Goal: Transaction & Acquisition: Purchase product/service

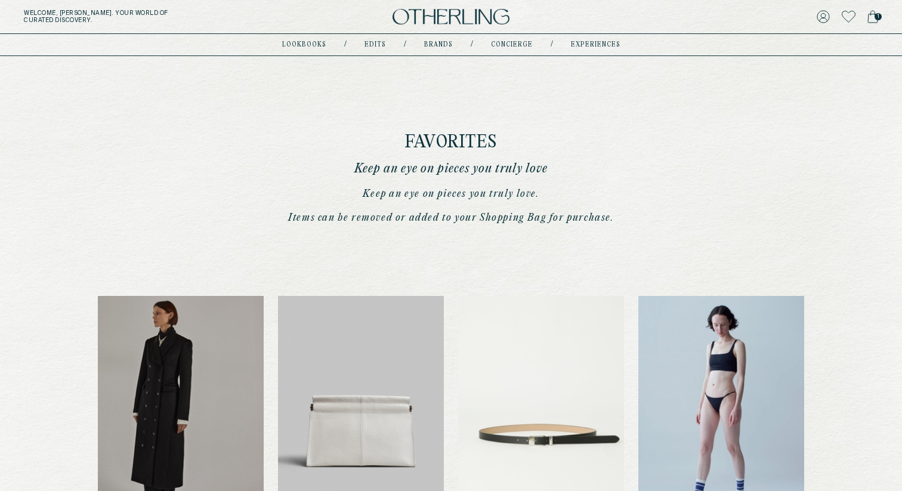
scroll to position [469, 0]
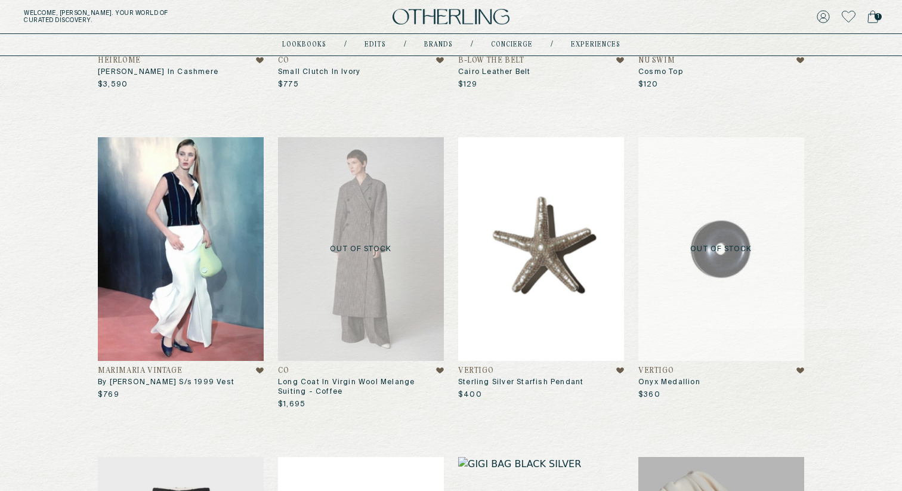
click at [460, 5] on div "Welcome, [PERSON_NAME] . Your world of curated discovery. 1" at bounding box center [451, 17] width 902 height 34
click at [461, 14] on img at bounding box center [451, 17] width 117 height 16
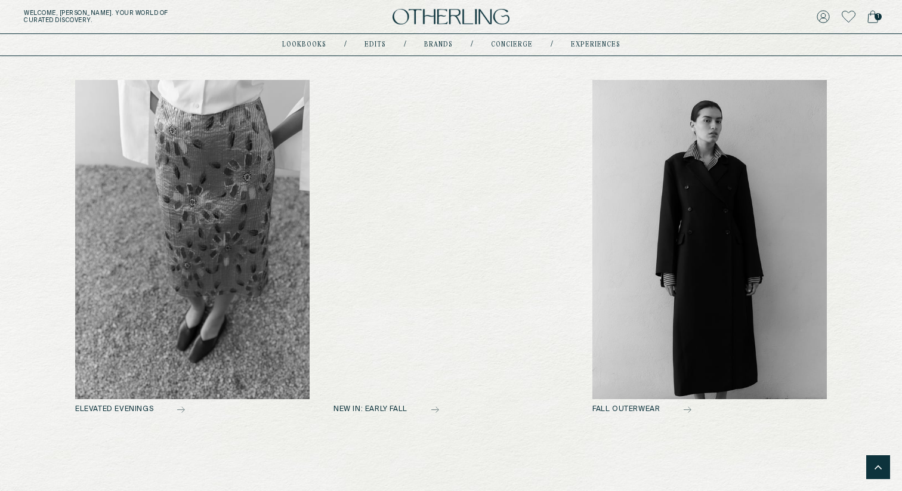
scroll to position [860, 0]
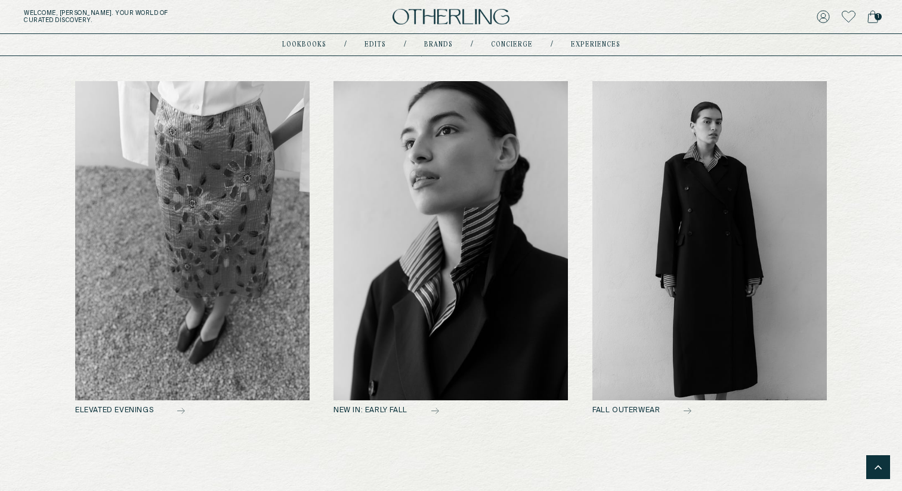
click at [221, 289] on img at bounding box center [192, 240] width 235 height 319
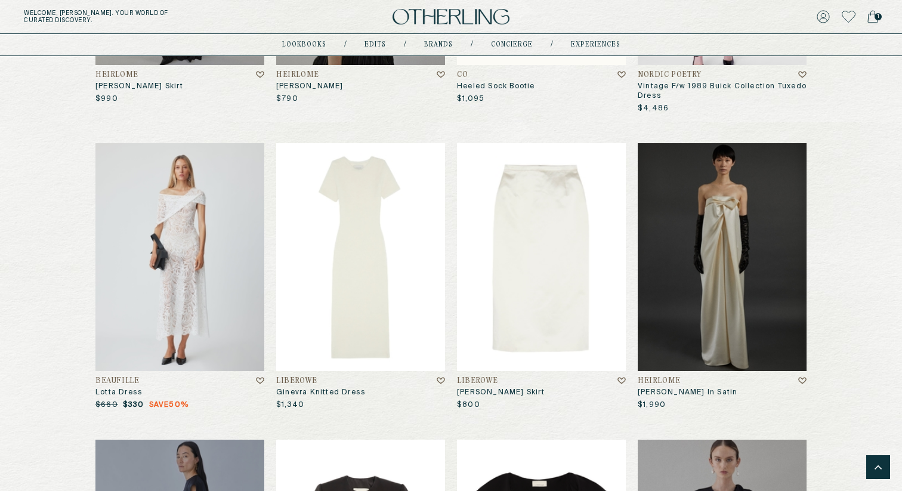
scroll to position [700, 0]
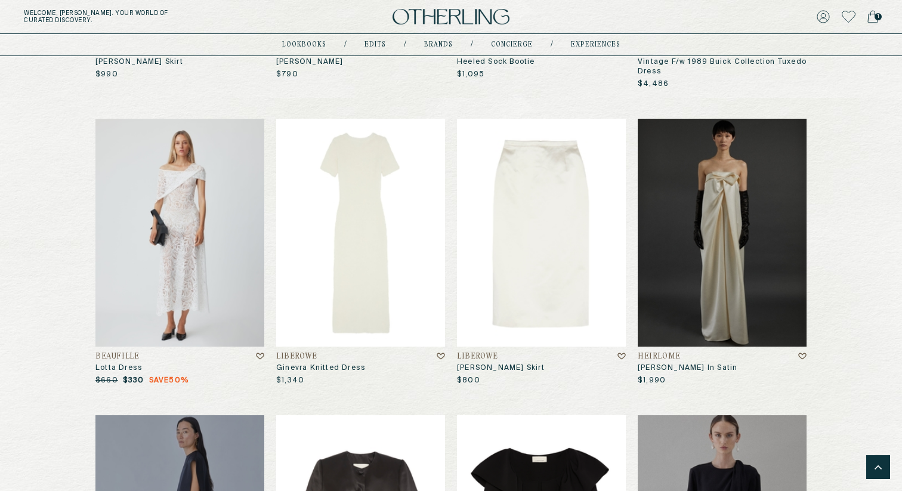
click at [357, 266] on img at bounding box center [360, 233] width 169 height 228
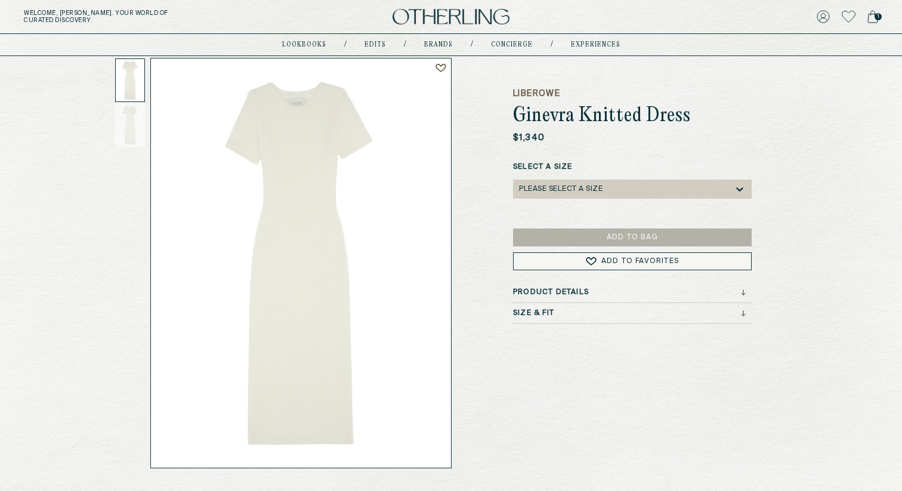
scroll to position [71, 0]
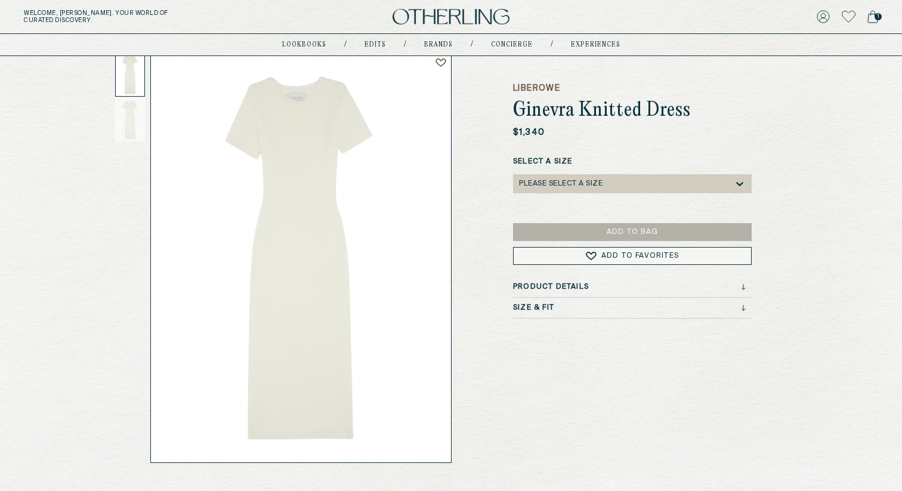
click at [662, 181] on div "Please select a Size" at bounding box center [626, 183] width 215 height 19
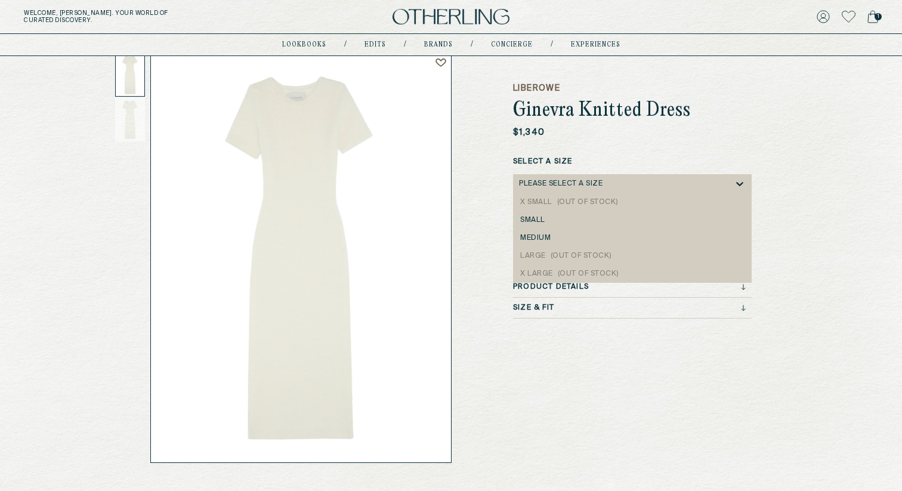
click at [662, 181] on div "Please select a Size" at bounding box center [626, 183] width 215 height 19
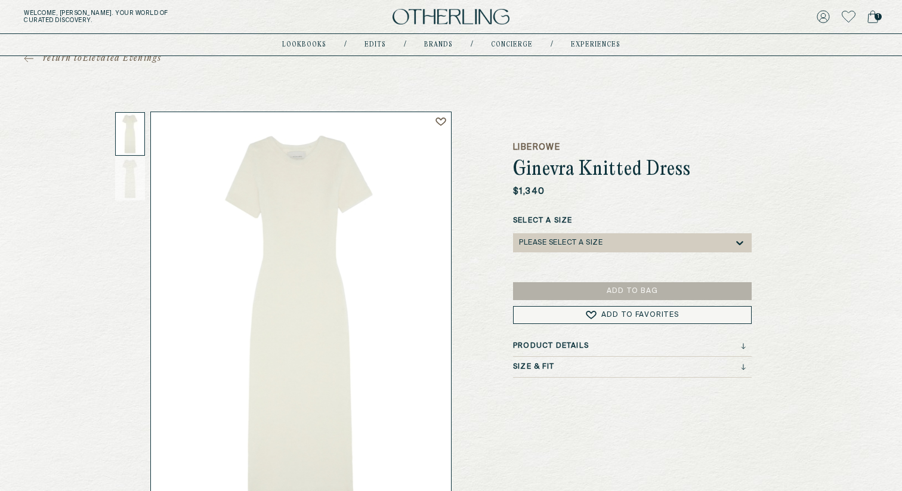
scroll to position [6, 0]
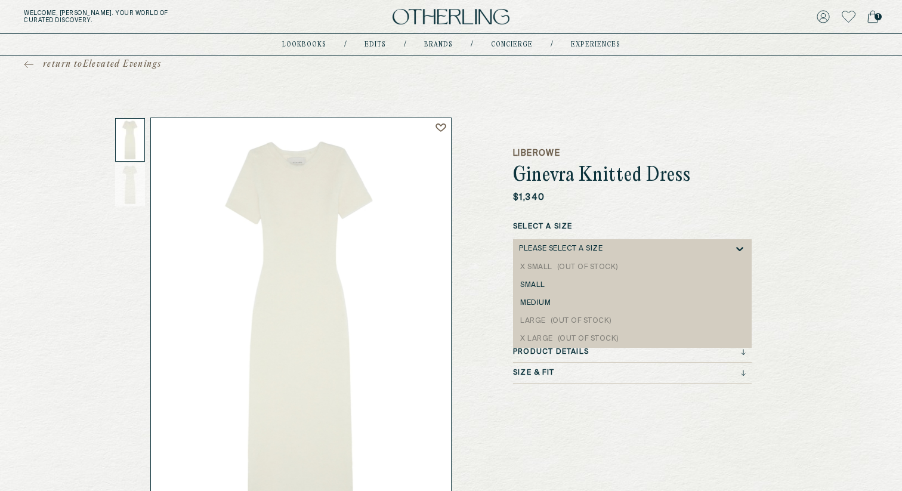
click at [578, 247] on div "Please select a Size" at bounding box center [561, 249] width 84 height 8
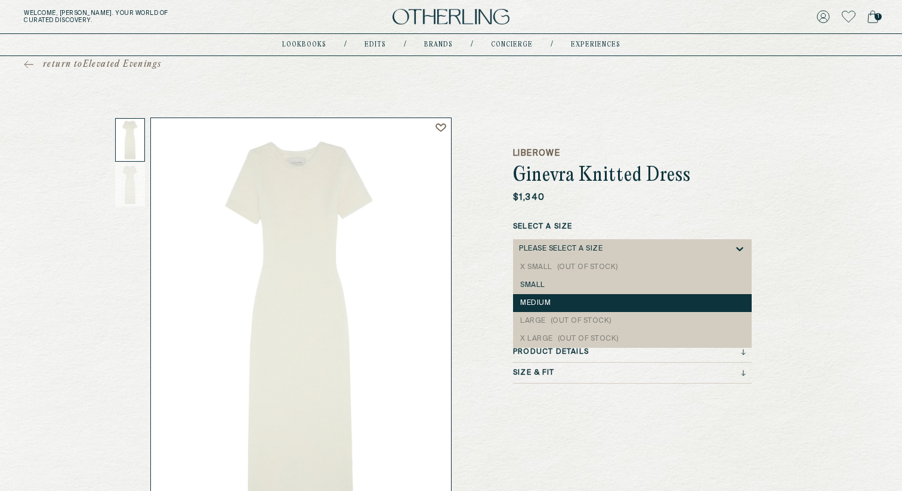
click at [553, 297] on div "medium" at bounding box center [632, 303] width 239 height 18
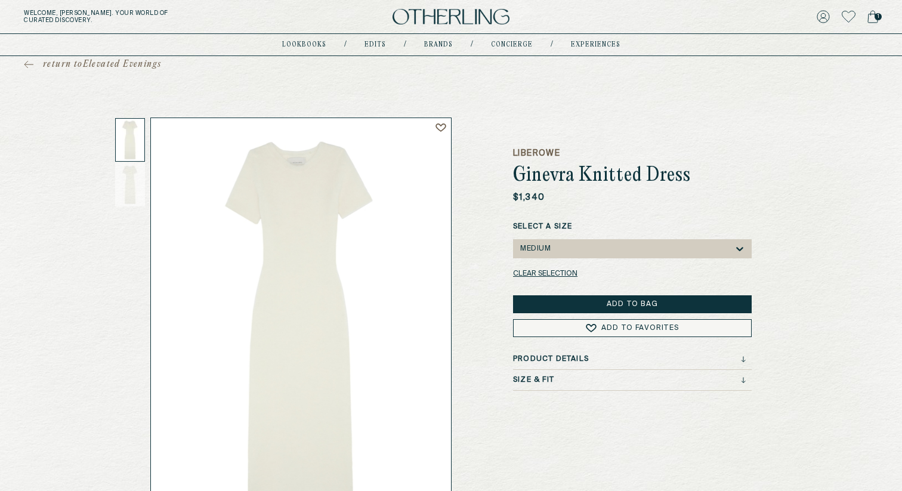
click at [586, 308] on button "Add to Bag" at bounding box center [632, 304] width 239 height 18
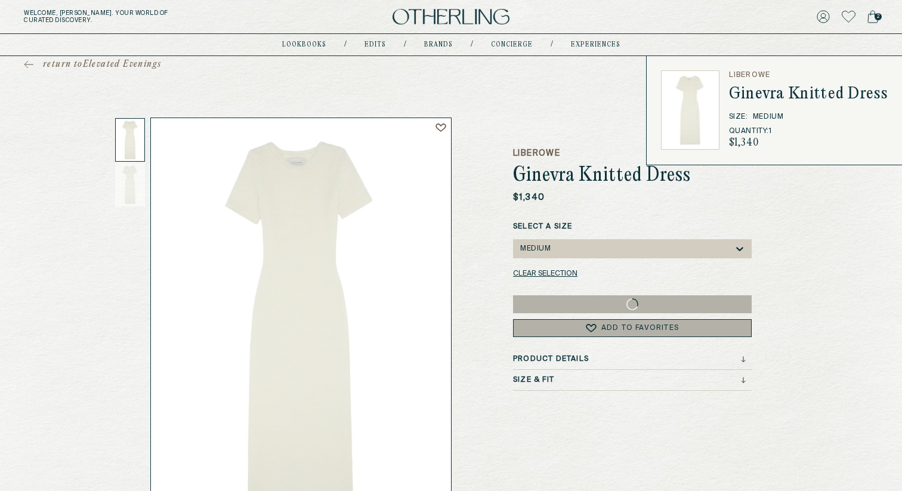
click at [874, 16] on icon at bounding box center [873, 16] width 11 height 13
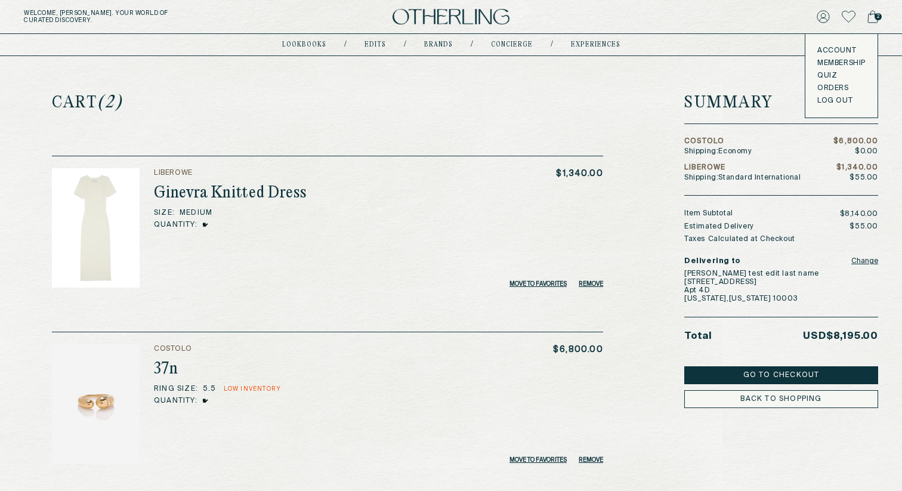
scroll to position [7, 0]
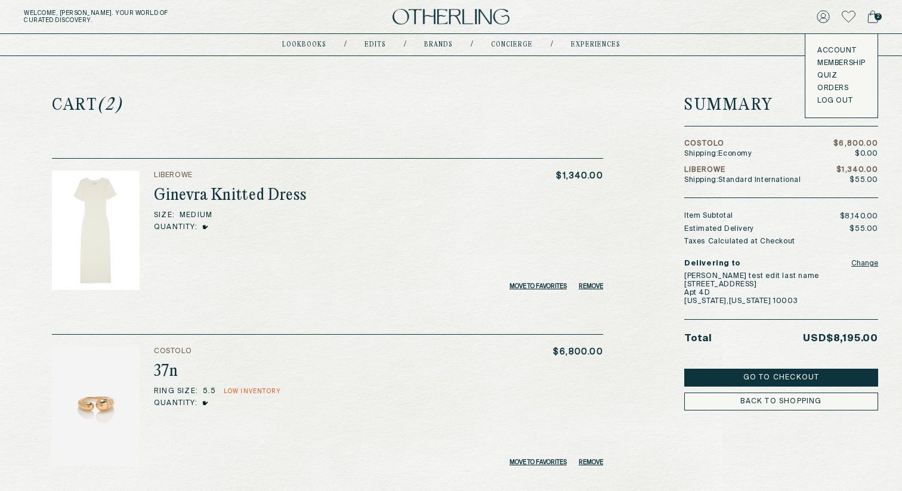
click at [617, 113] on div "Cart (2) LIBEROWE Ginevra Knitted Dress Size : medium Quantity: * * * * * * * *…" at bounding box center [451, 258] width 855 height 417
click at [538, 284] on button "Move to Favorites" at bounding box center [538, 286] width 57 height 7
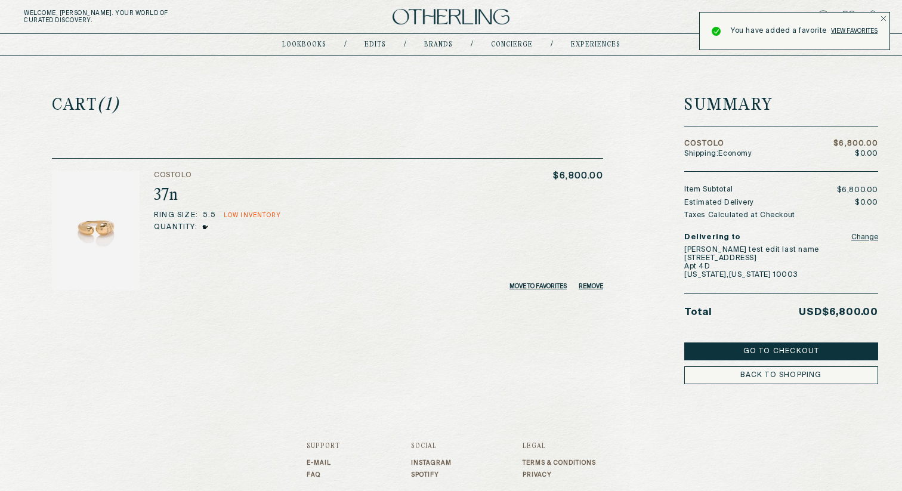
click at [840, 34] on link "View favorites" at bounding box center [854, 30] width 47 height 7
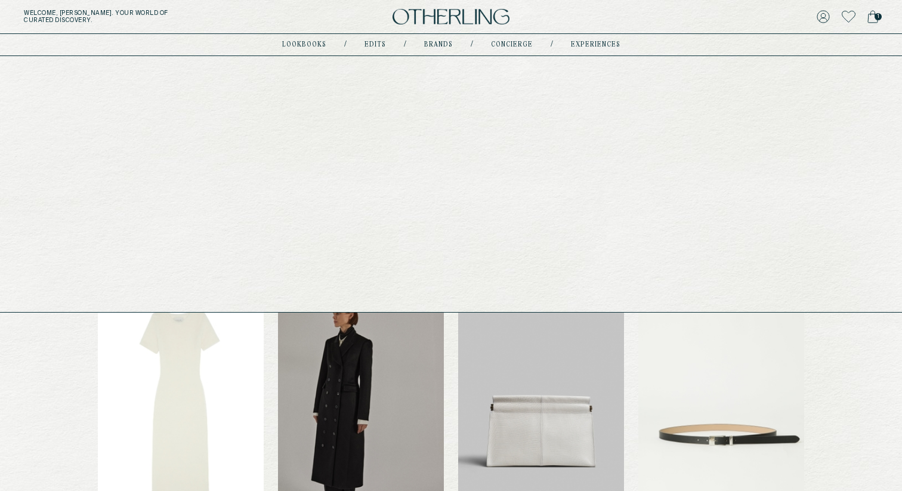
click at [432, 44] on link "Brands" at bounding box center [438, 45] width 29 height 6
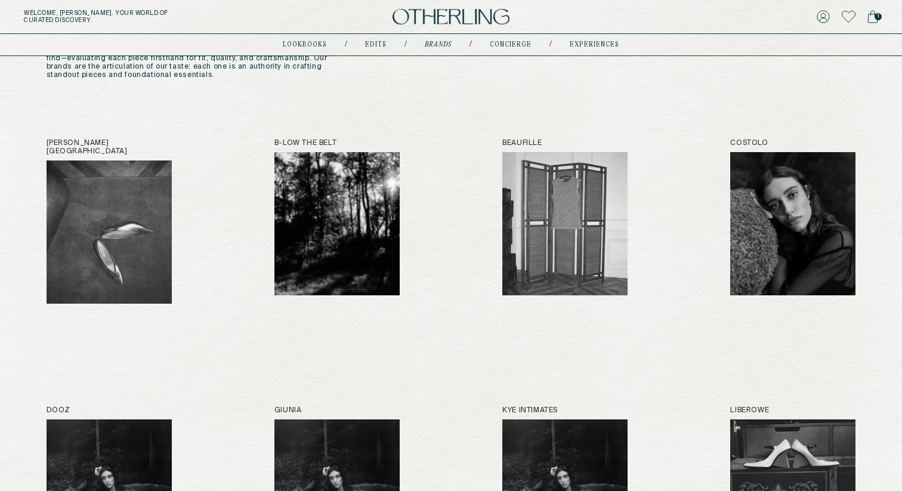
scroll to position [94, 0]
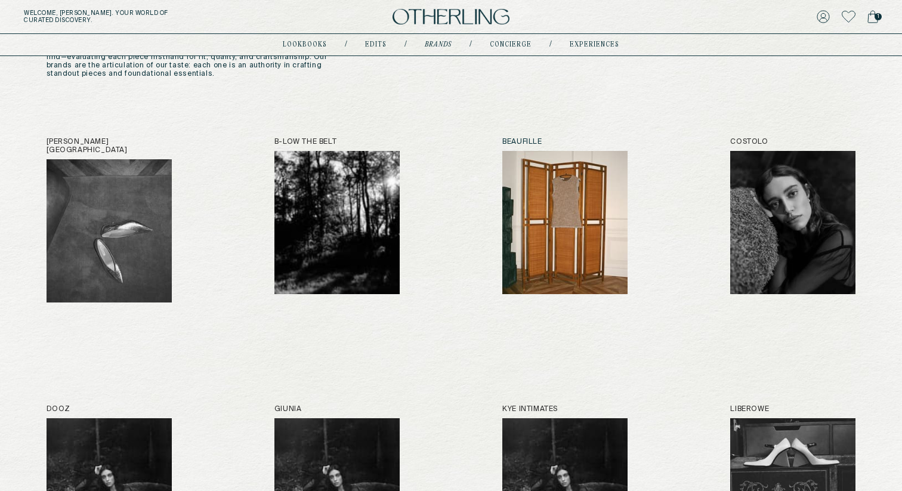
click at [564, 233] on img at bounding box center [564, 222] width 125 height 143
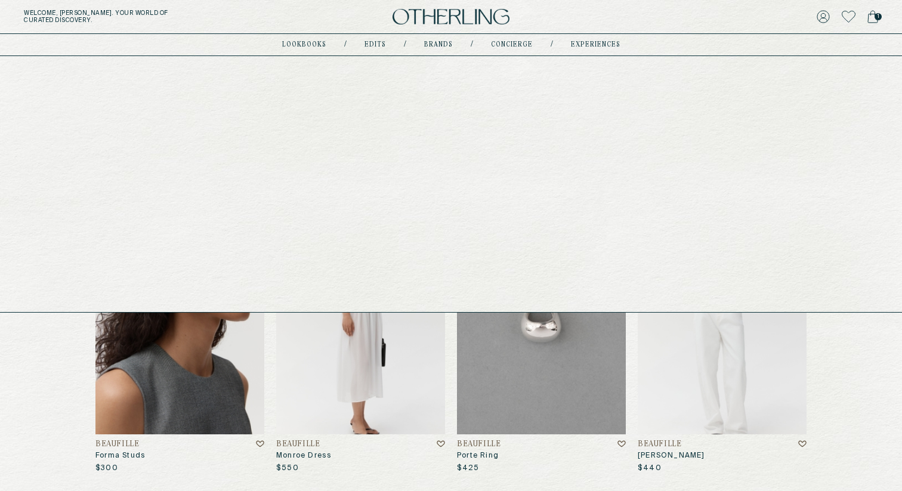
click at [585, 45] on link "experiences" at bounding box center [596, 45] width 50 height 6
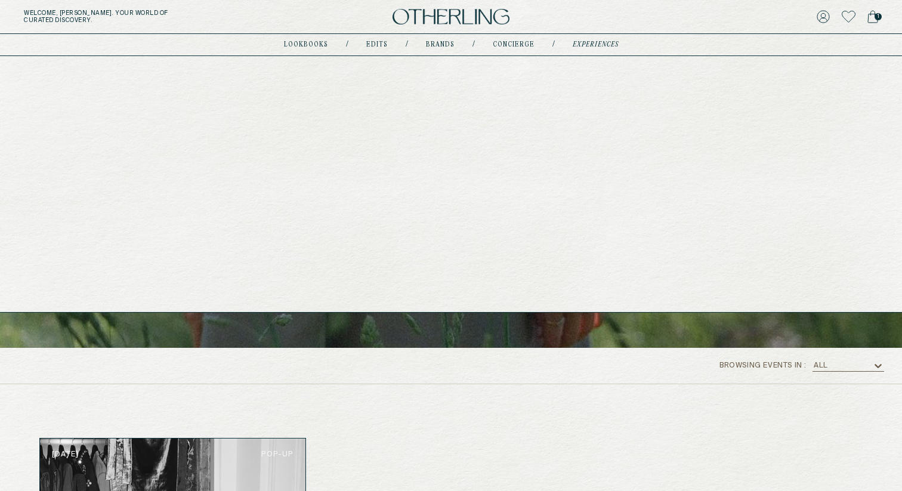
click at [510, 42] on link "concierge" at bounding box center [514, 45] width 42 height 6
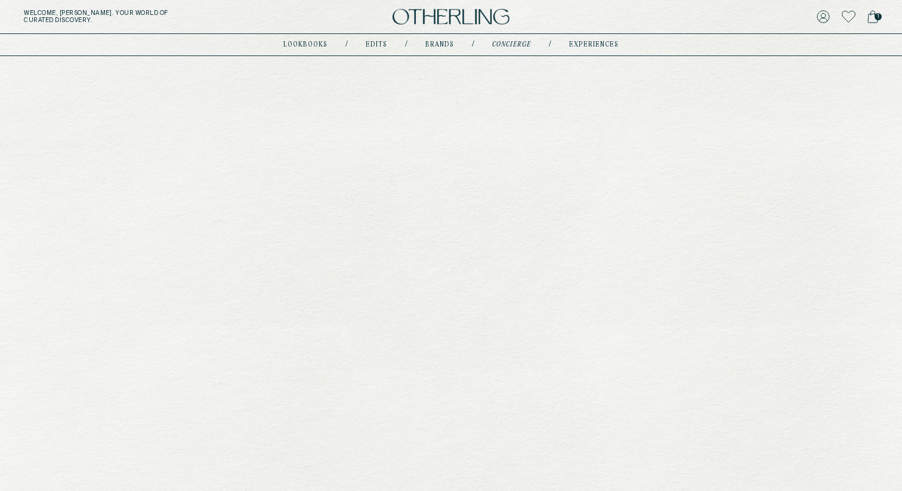
type input "********"
type input "**********"
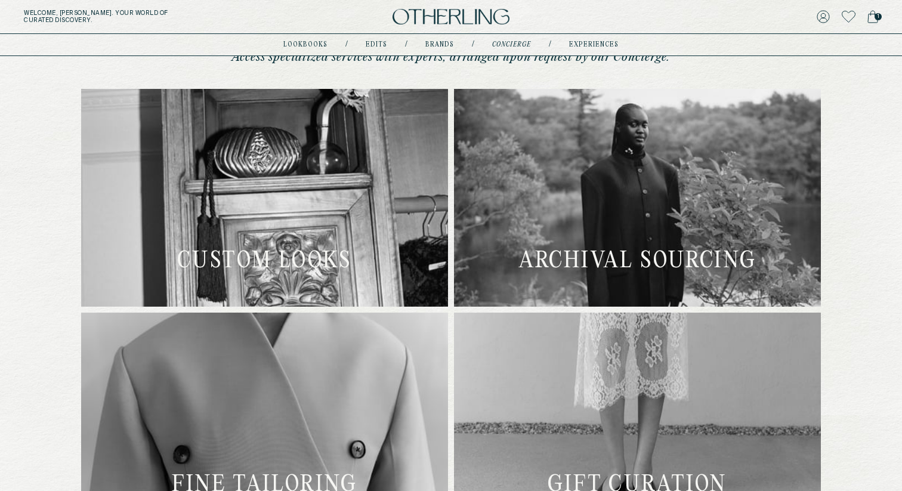
scroll to position [386, 0]
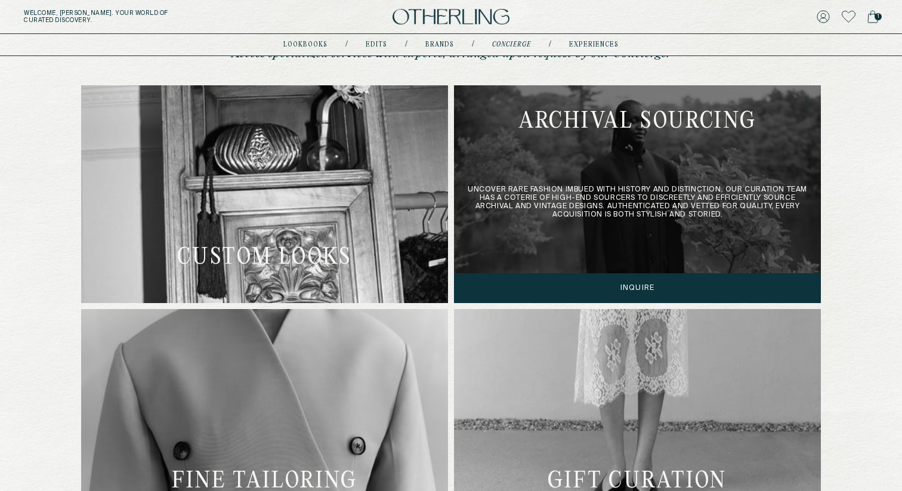
click at [741, 192] on div "Uncover rare fashion imbued with history and distinction. Our Curation team has…" at bounding box center [637, 194] width 367 height 218
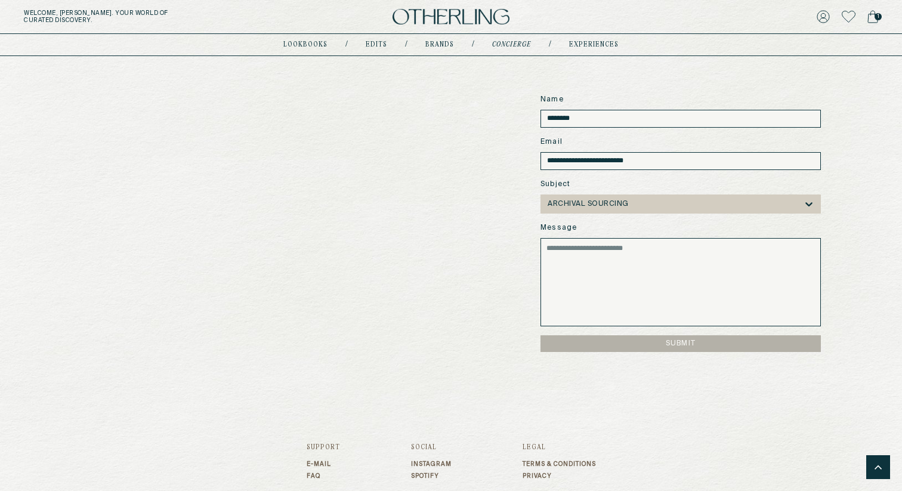
scroll to position [971, 0]
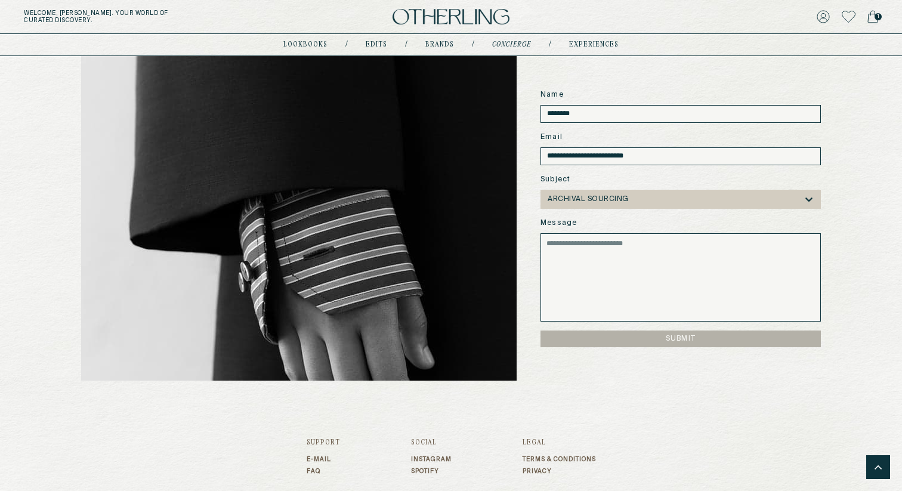
click at [787, 202] on div at bounding box center [717, 199] width 174 height 8
click at [786, 202] on div at bounding box center [717, 199] width 174 height 8
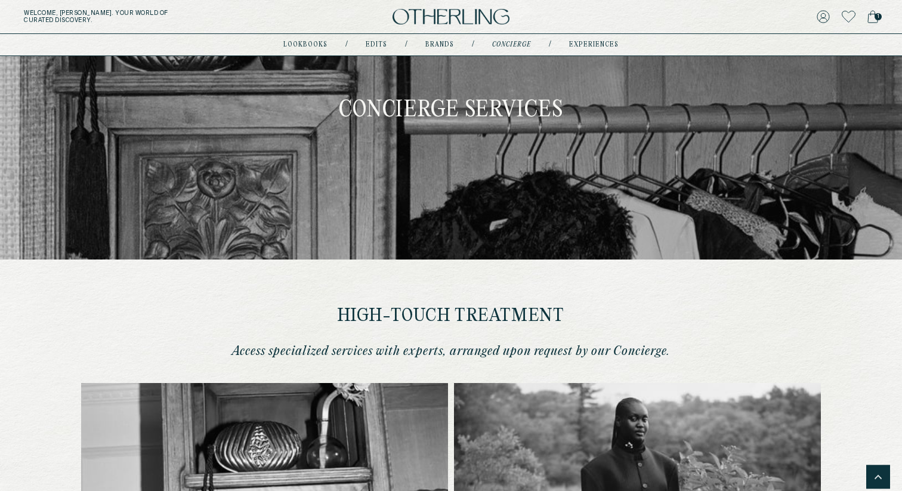
scroll to position [0, 0]
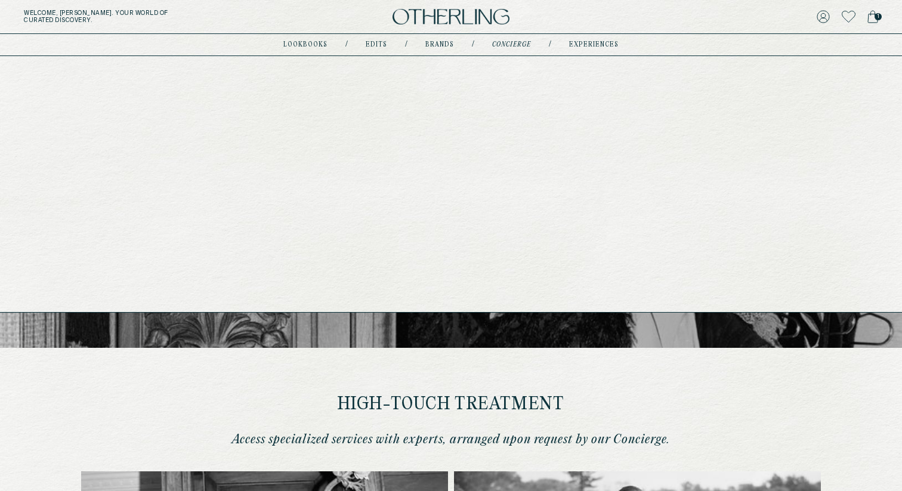
click at [293, 42] on link "lookbooks" at bounding box center [305, 45] width 44 height 6
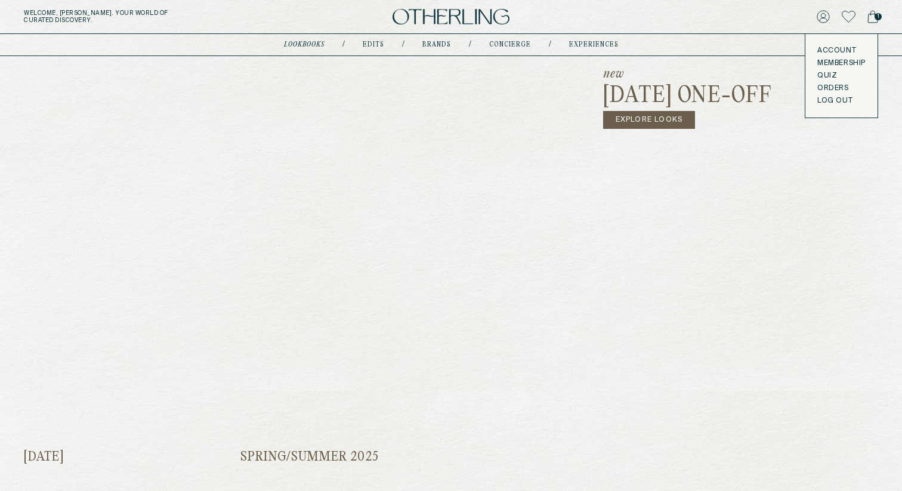
scroll to position [435, 0]
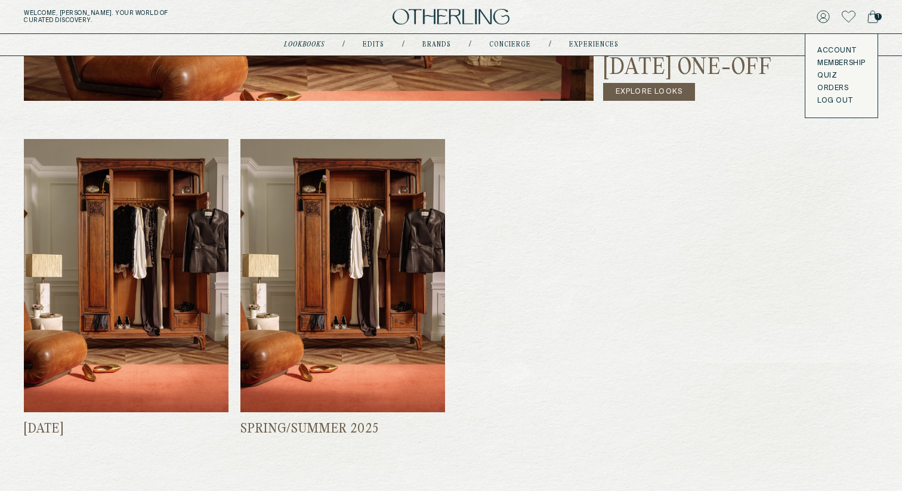
click at [117, 314] on img at bounding box center [126, 275] width 205 height 273
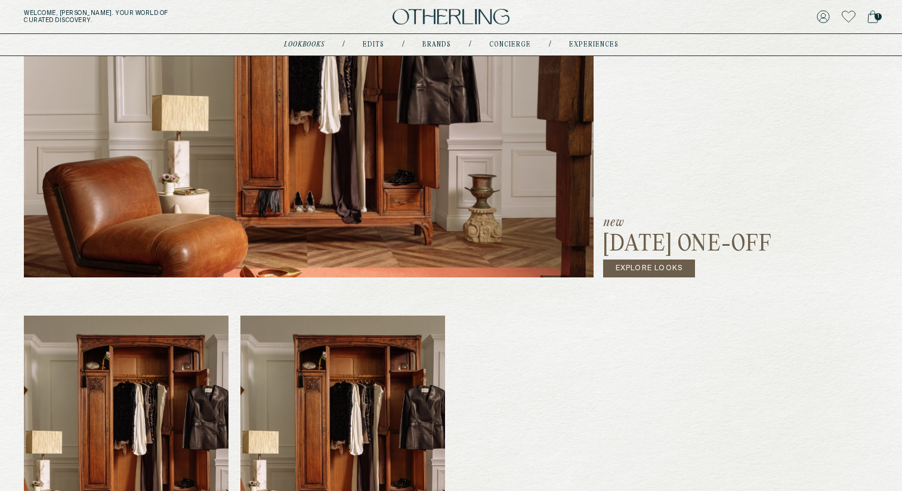
scroll to position [408, 0]
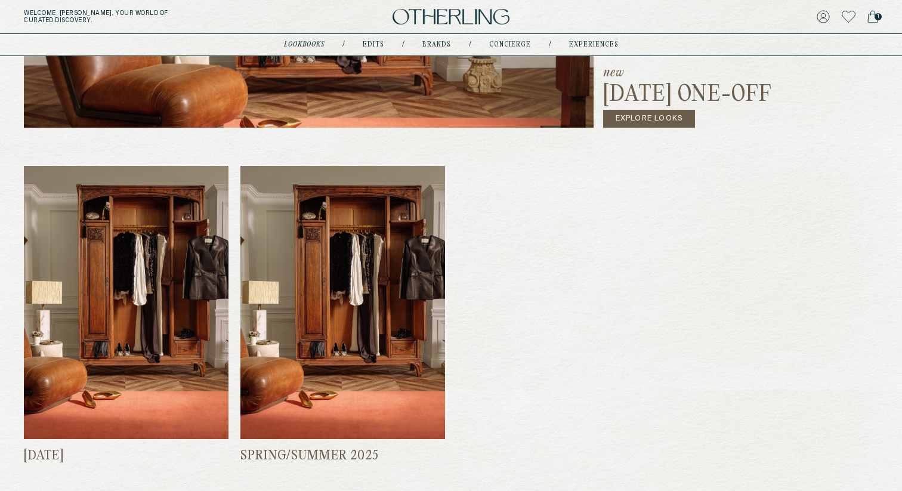
click at [408, 331] on img at bounding box center [342, 302] width 205 height 273
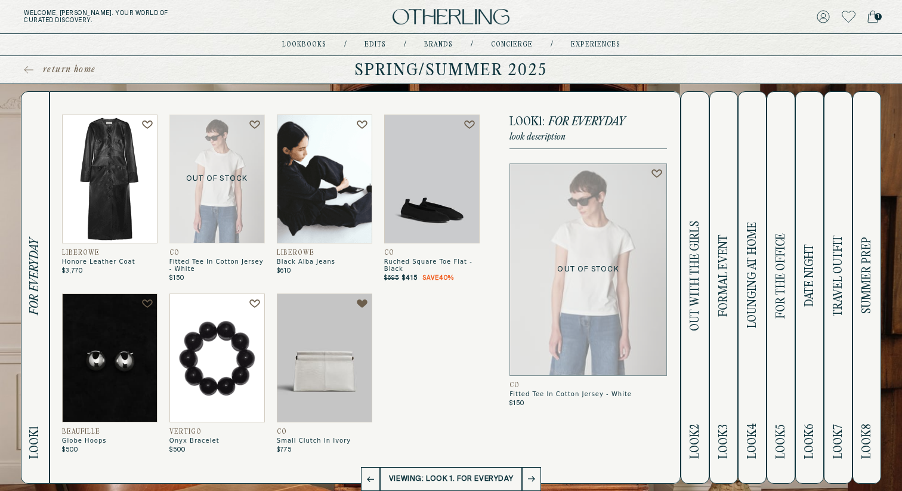
click at [691, 301] on span "OUT WITH THE GIRLS" at bounding box center [696, 276] width 14 height 110
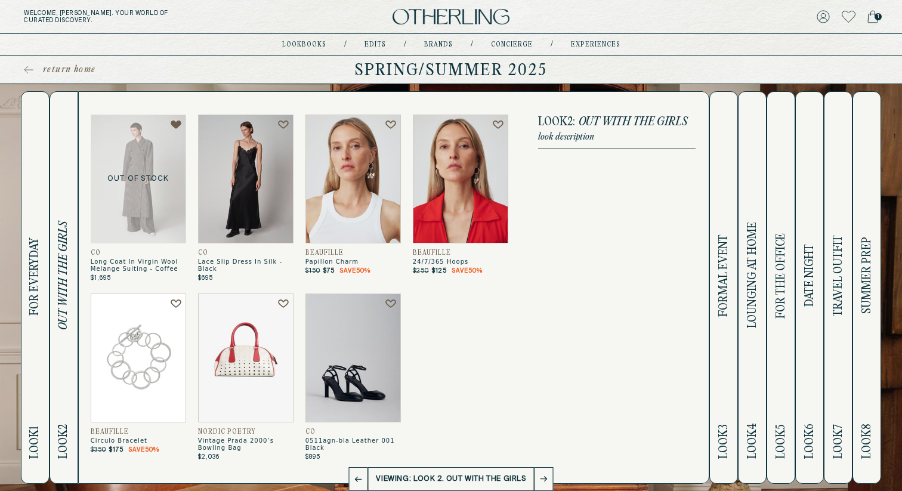
click at [718, 282] on span "FORMAL EVENT" at bounding box center [724, 276] width 14 height 82
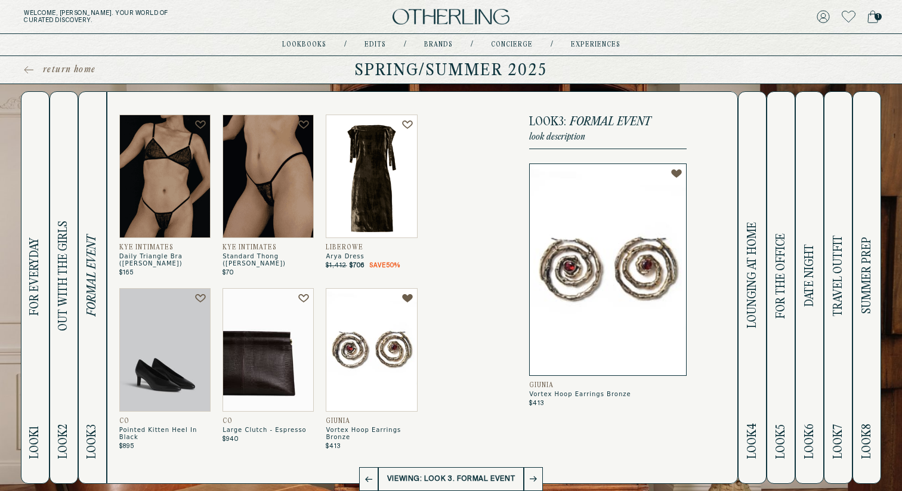
click at [749, 240] on span "LOUNGING AT HOME" at bounding box center [753, 276] width 14 height 106
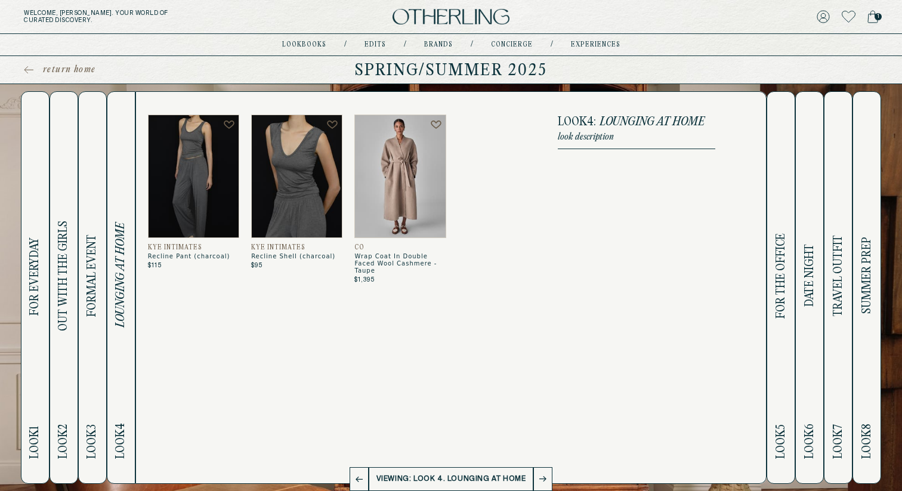
click at [779, 241] on span "FOR THE OFFICE" at bounding box center [782, 275] width 14 height 85
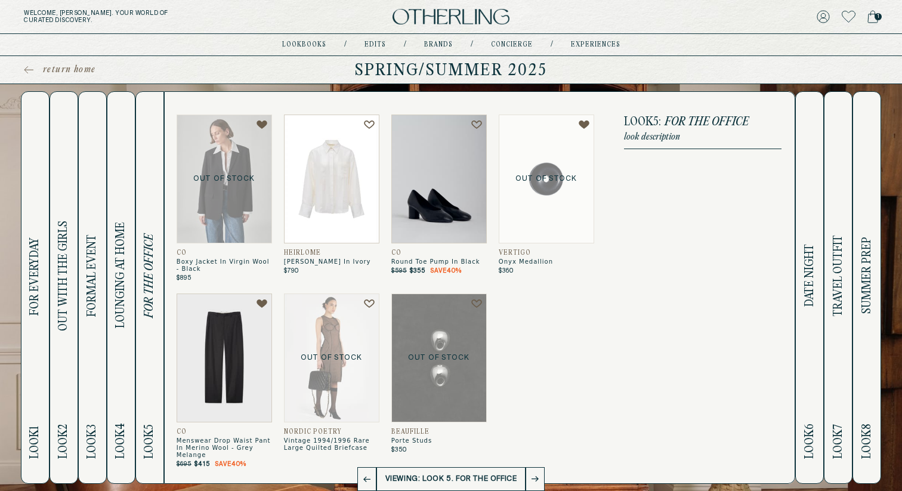
click at [422, 370] on p "Out of Stock" at bounding box center [438, 358] width 95 height 129
click at [329, 344] on p "Out of Stock" at bounding box center [331, 358] width 95 height 129
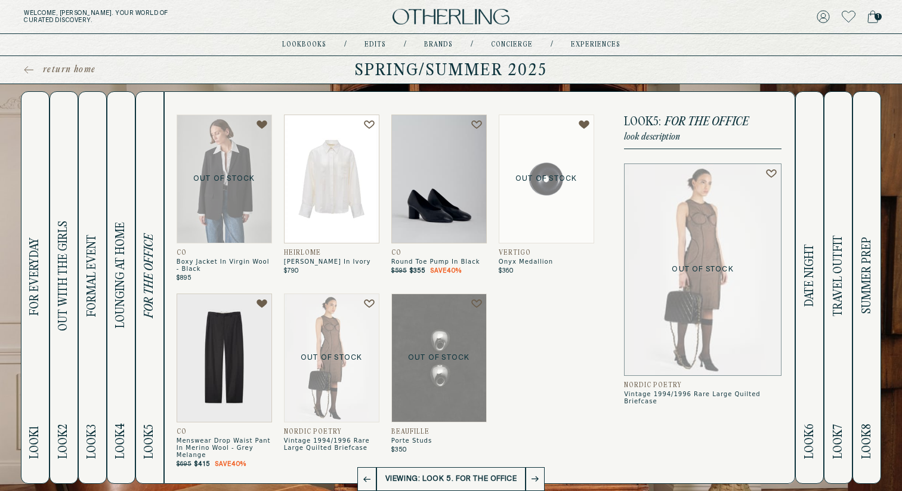
click at [840, 166] on h2 "Look 7 TRAVEL OUTFIT" at bounding box center [839, 287] width 14 height 391
